Goal: Find specific page/section: Find specific page/section

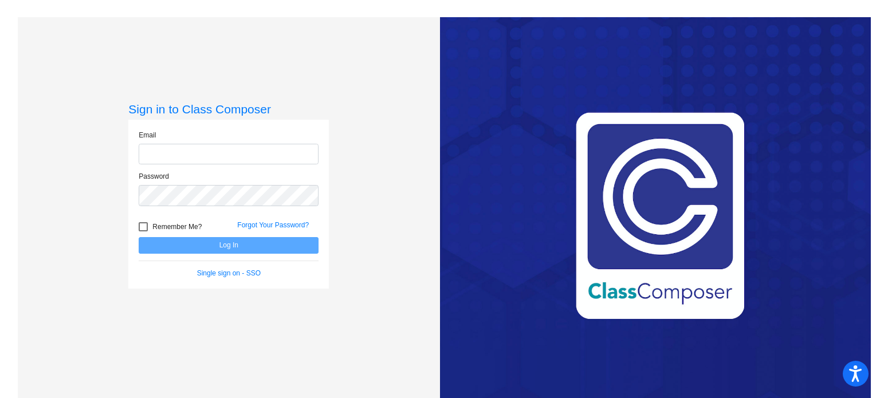
type input "[PERSON_NAME][EMAIL_ADDRESS][PERSON_NAME][DOMAIN_NAME]"
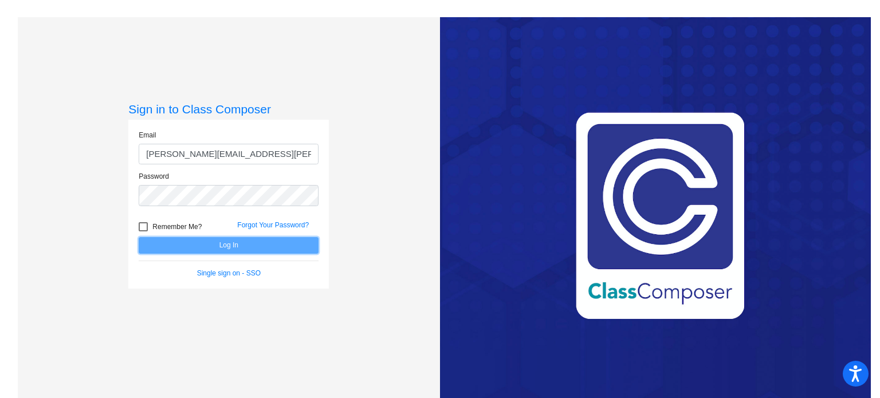
click at [207, 252] on button "Log In" at bounding box center [229, 245] width 180 height 17
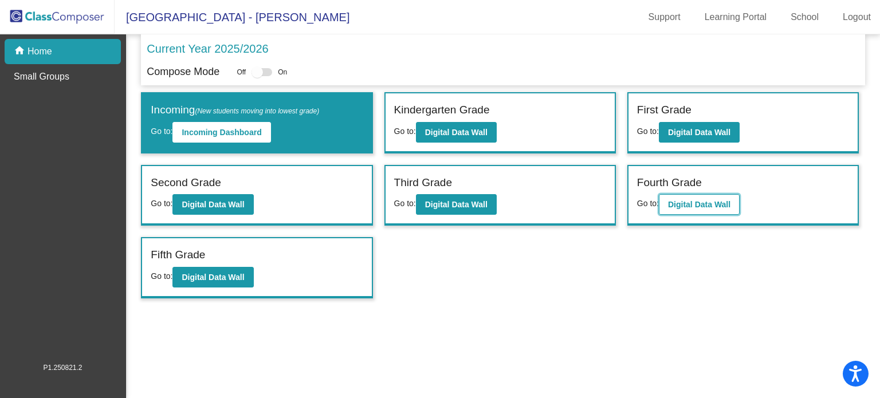
click at [697, 209] on button "Digital Data Wall" at bounding box center [699, 204] width 81 height 21
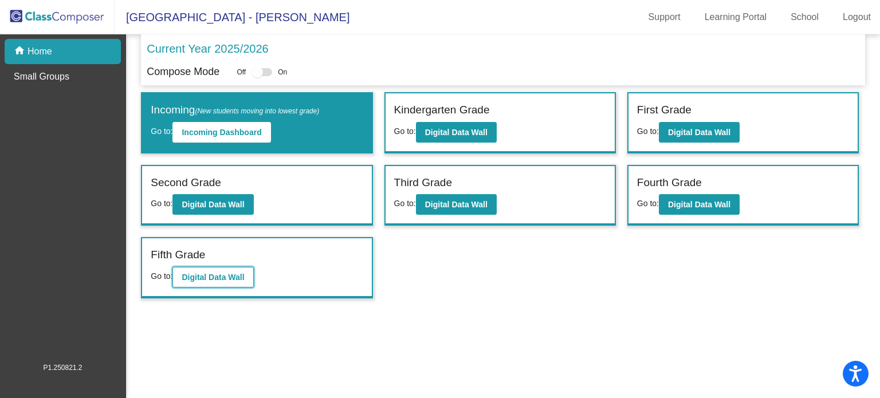
click at [225, 277] on b "Digital Data Wall" at bounding box center [213, 277] width 62 height 9
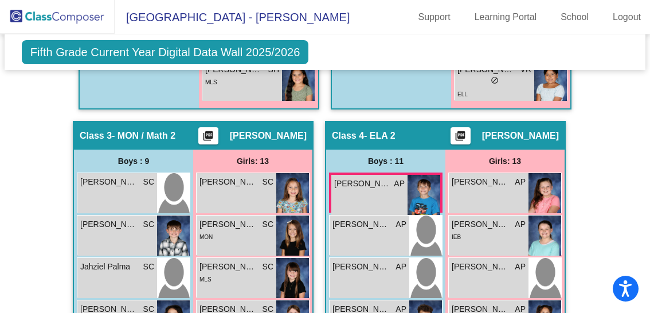
scroll to position [864, 0]
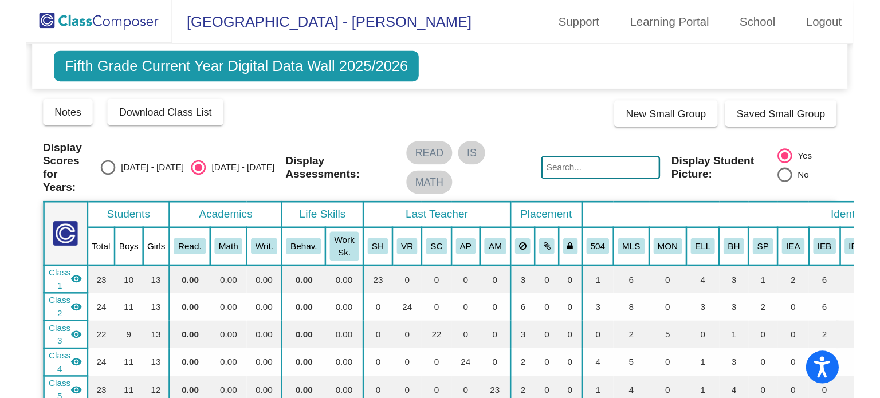
scroll to position [0, 0]
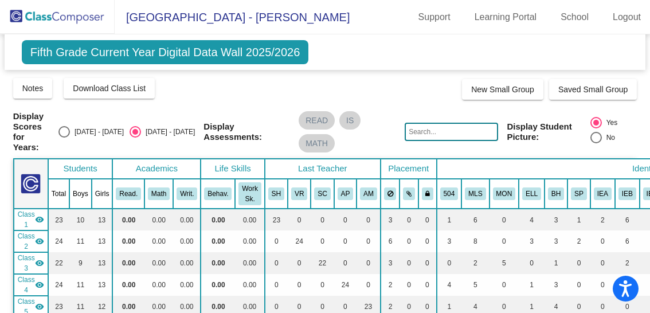
click at [438, 129] on input "text" at bounding box center [451, 132] width 93 height 18
click at [212, 89] on div "Notes Download Class List Import Students New Small Group Saved Small Group" at bounding box center [325, 88] width 624 height 23
